Goal: Navigation & Orientation: Go to known website

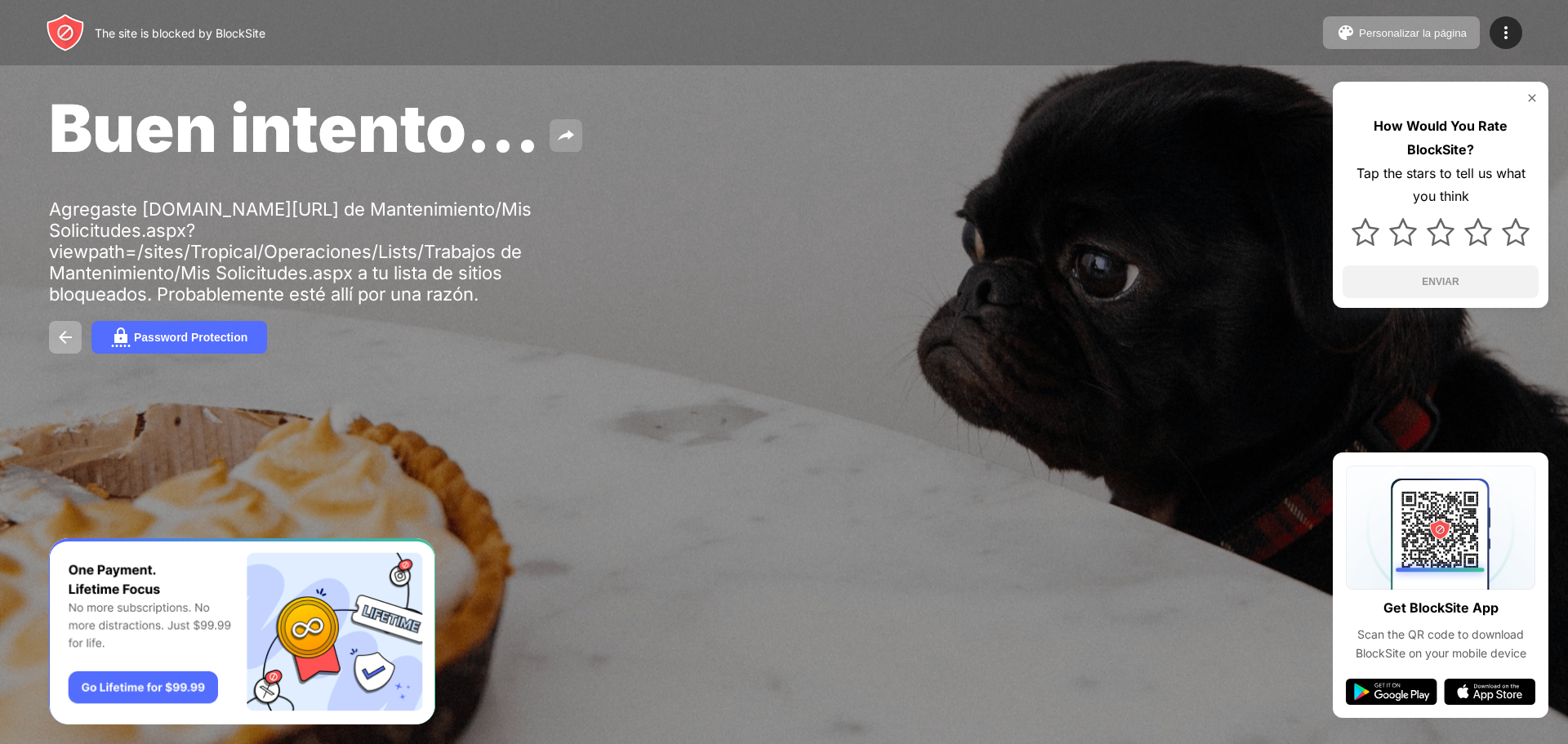
click at [567, 129] on img at bounding box center [566, 135] width 20 height 20
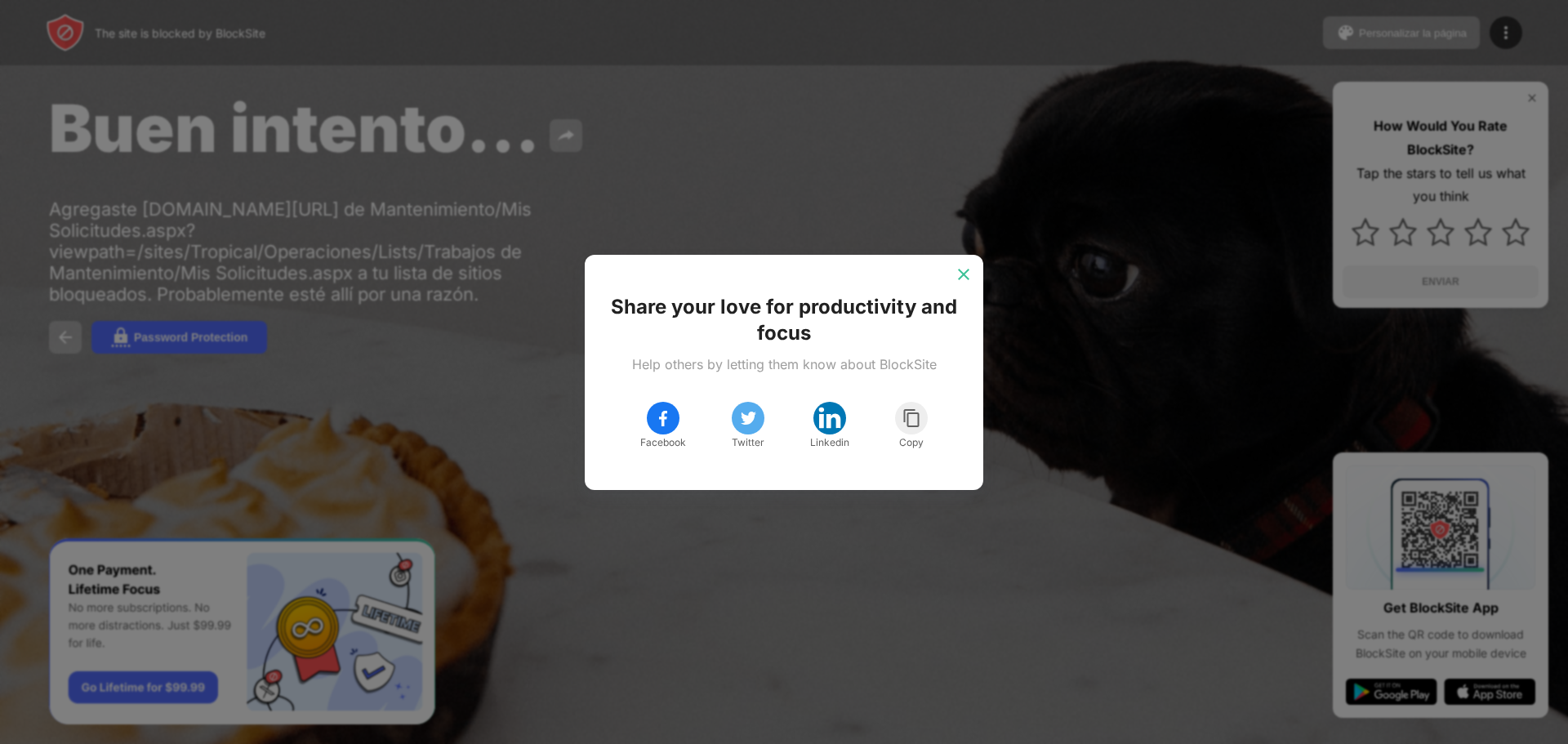
click at [960, 275] on img at bounding box center [963, 274] width 16 height 16
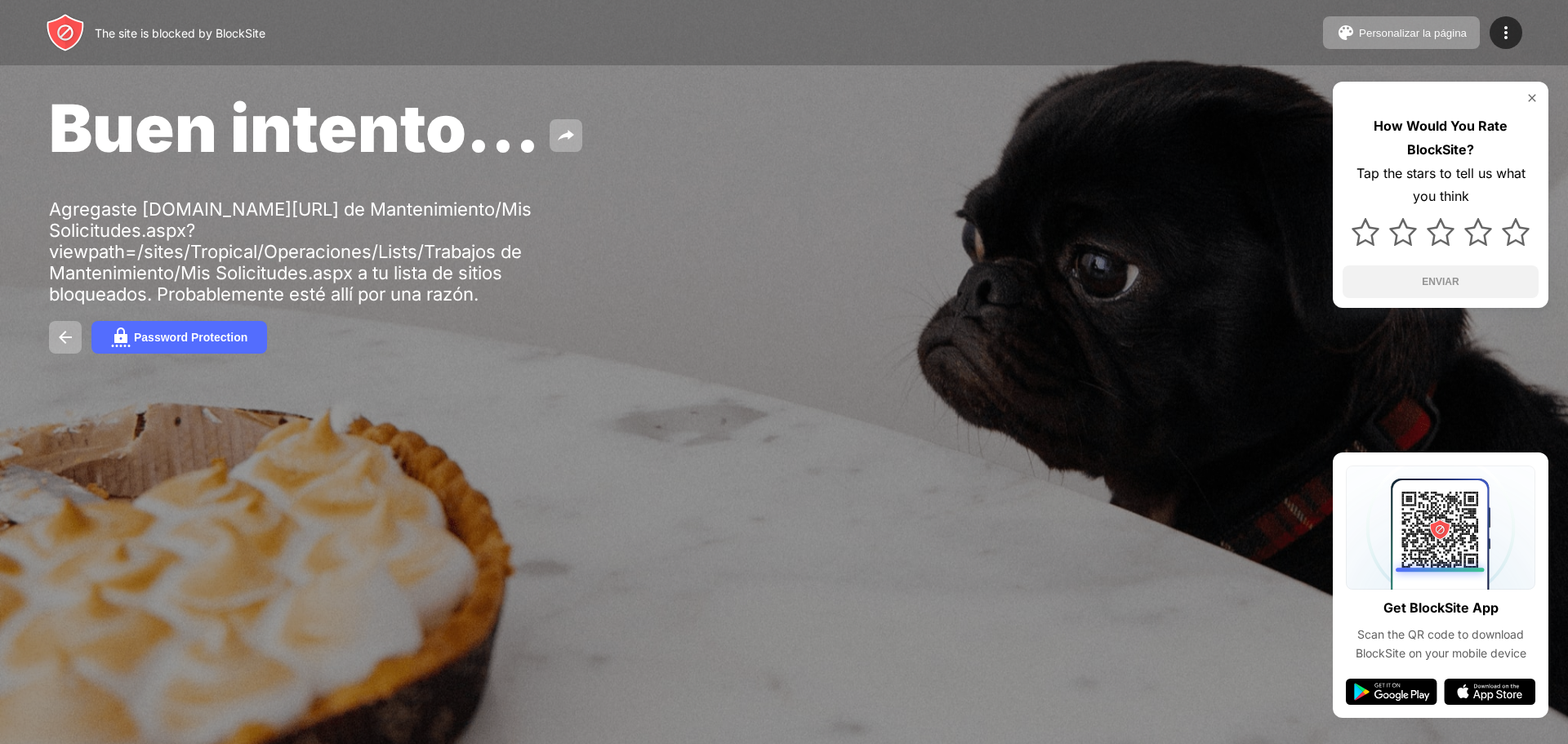
click at [1021, 434] on div "Buen intento... Agregaste tropicalparadise.sharepoint.com/sites/Tropical/Operac…" at bounding box center [784, 221] width 1568 height 442
